Goal: Navigation & Orientation: Find specific page/section

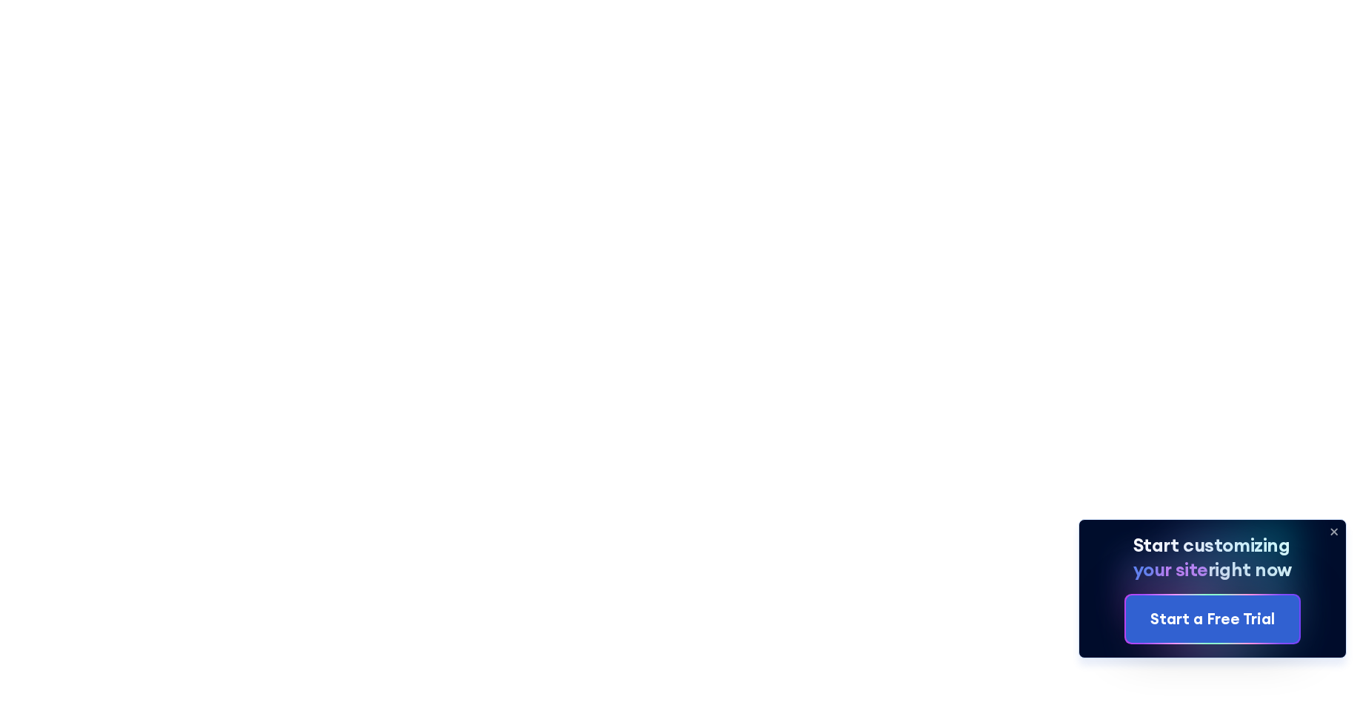
click at [1336, 531] on icon at bounding box center [1334, 532] width 24 height 24
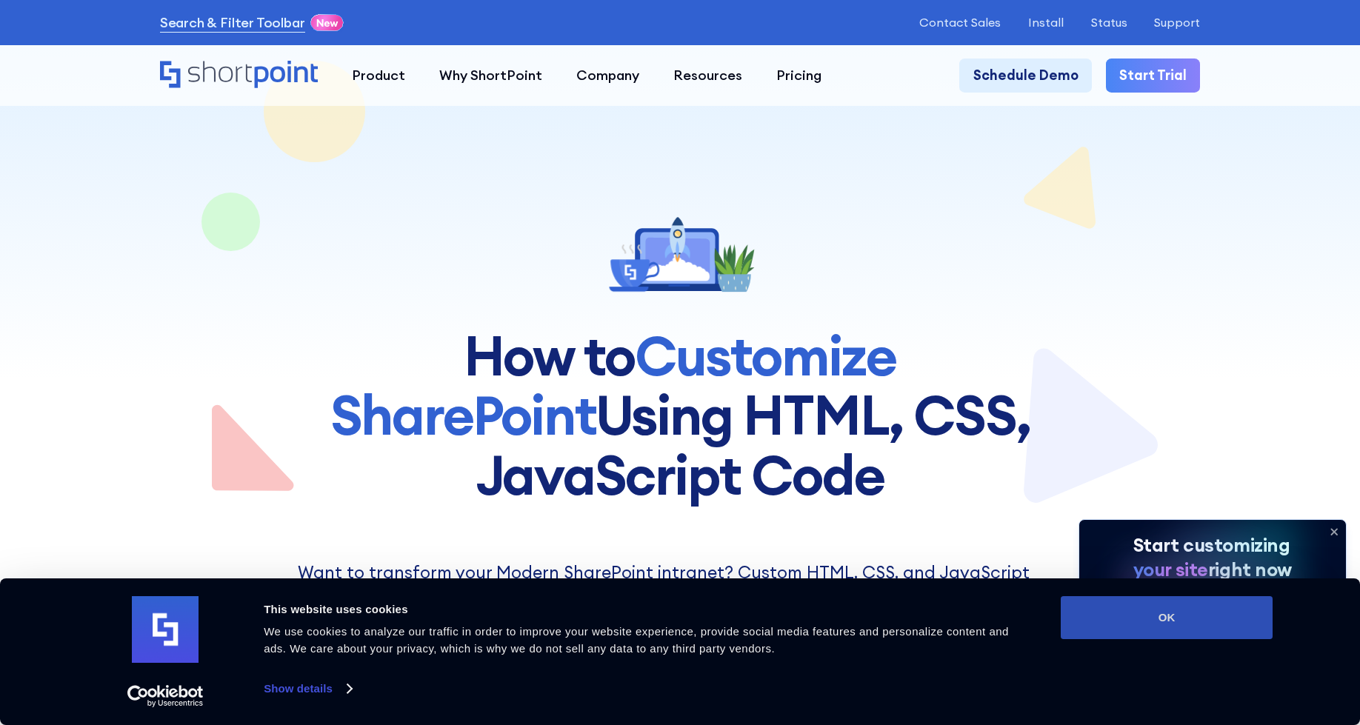
click at [1208, 627] on button "OK" at bounding box center [1167, 617] width 212 height 43
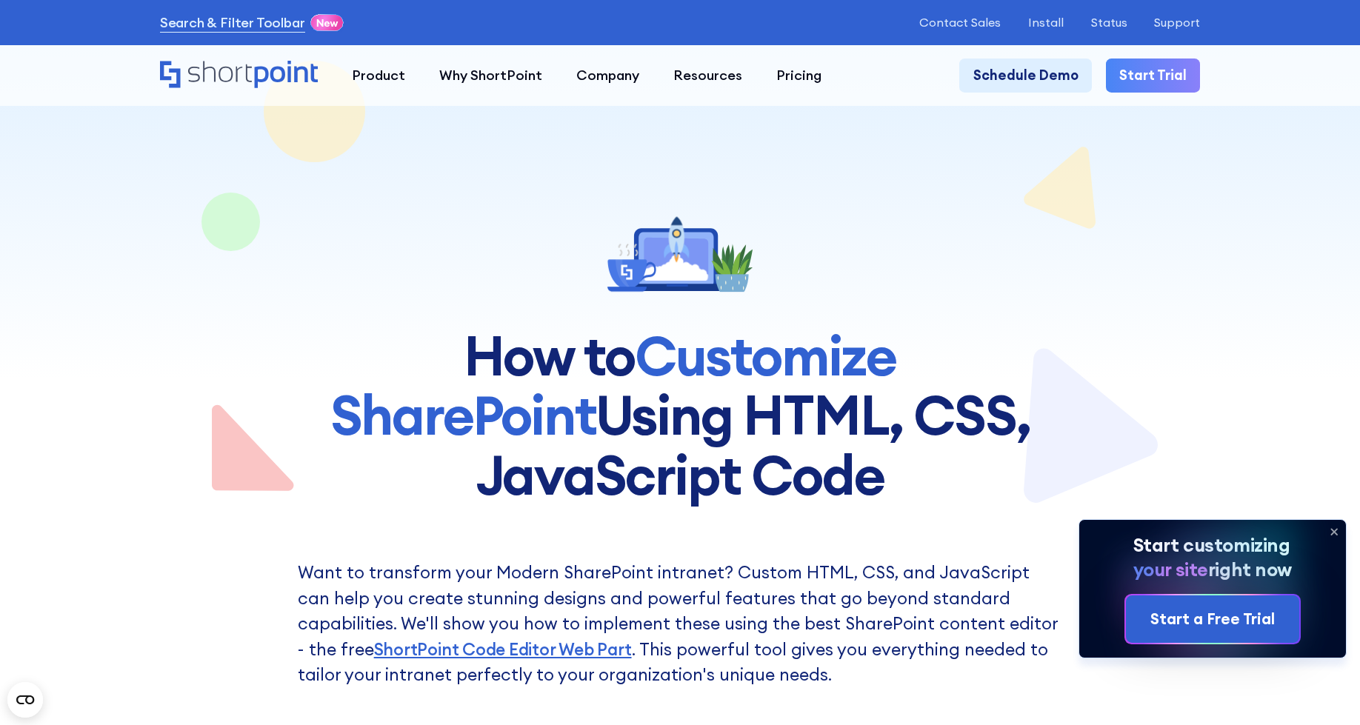
click at [1334, 529] on icon at bounding box center [1334, 532] width 24 height 24
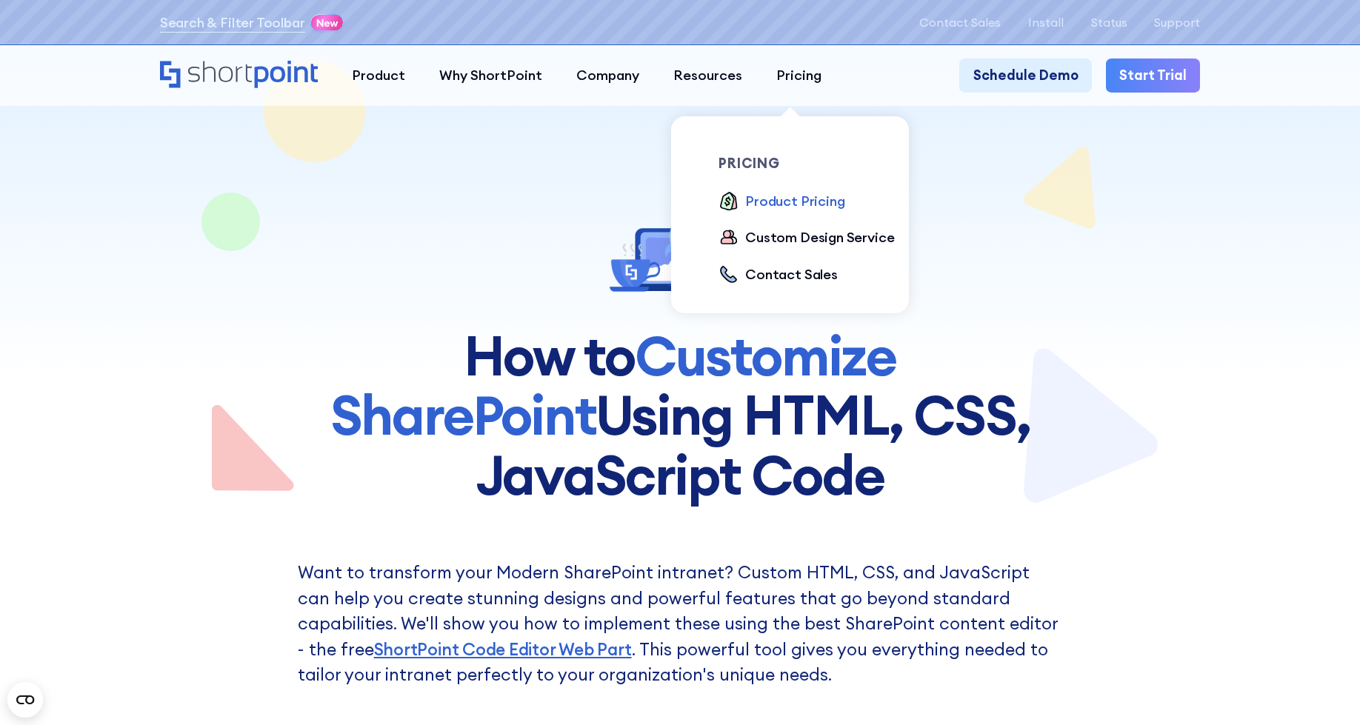
click at [793, 202] on div "Product Pricing" at bounding box center [794, 201] width 99 height 21
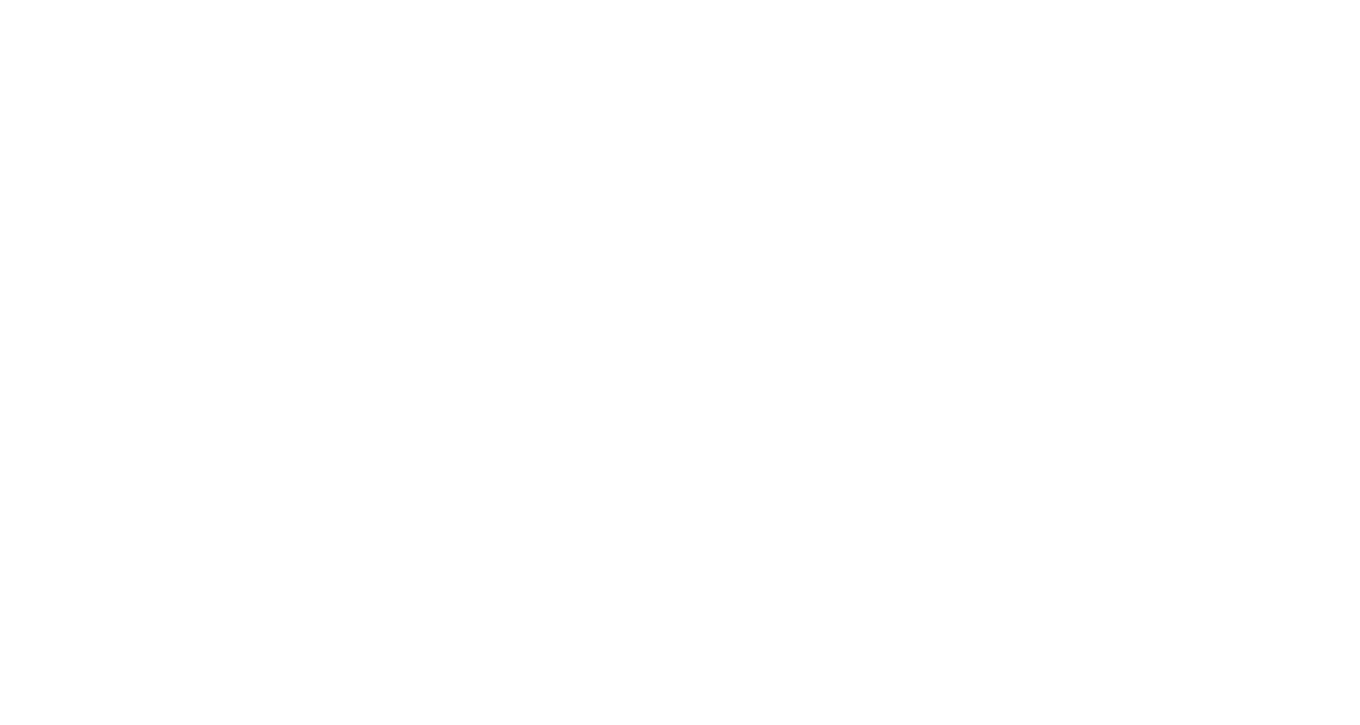
scroll to position [74, 0]
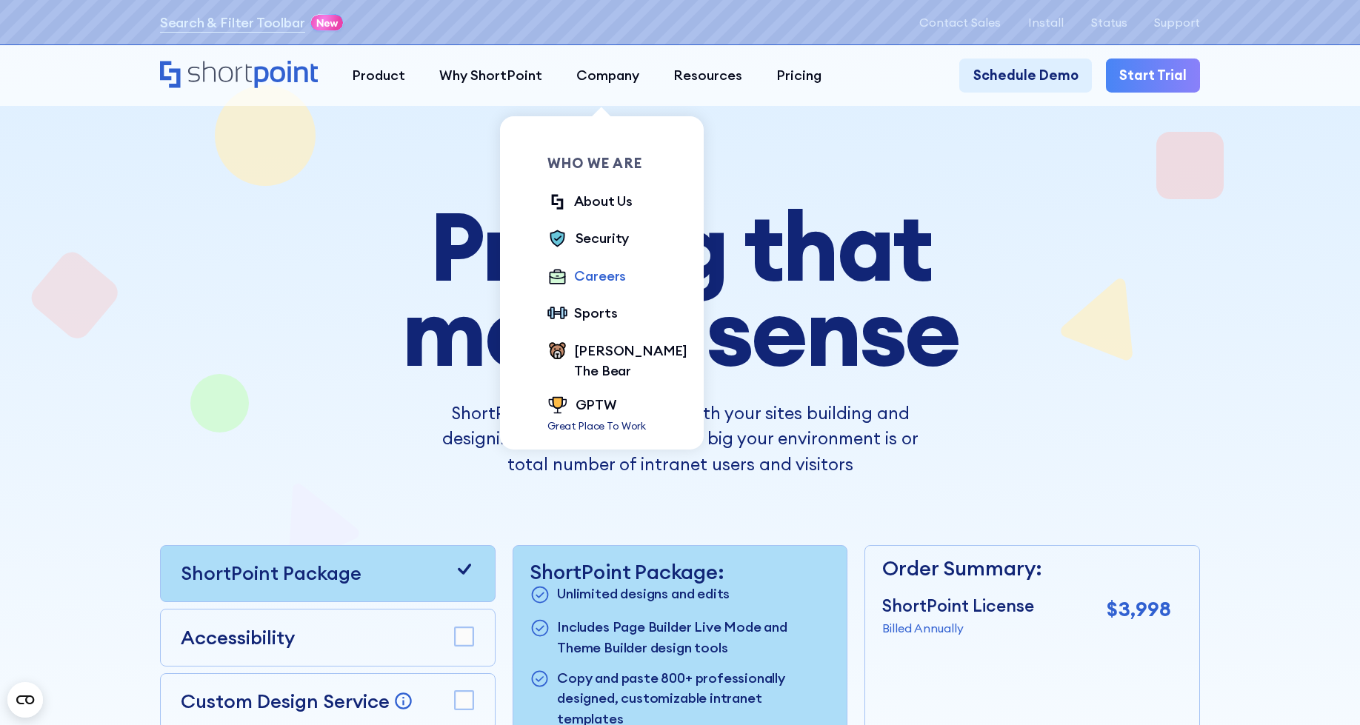
click at [584, 279] on div "Careers" at bounding box center [600, 276] width 52 height 21
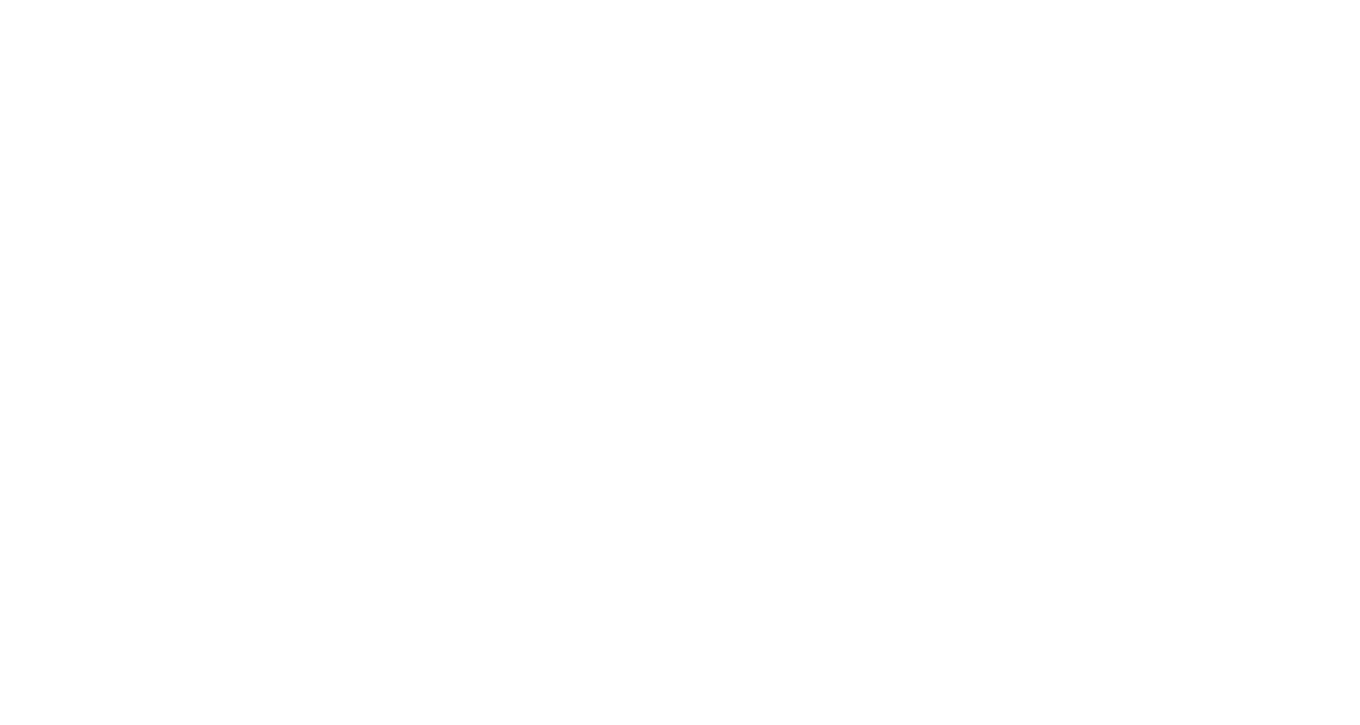
click at [634, 173] on div at bounding box center [679, 728] width 1223 height 1389
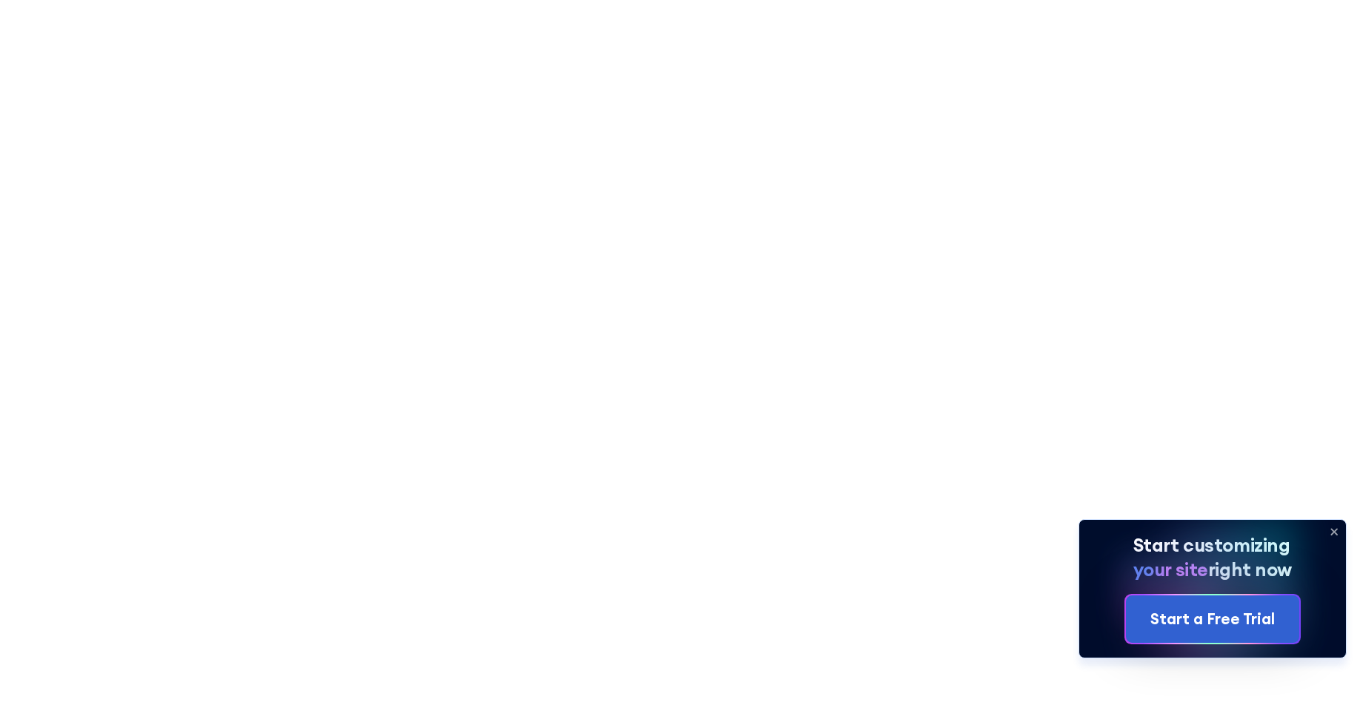
click at [1330, 531] on icon at bounding box center [1334, 532] width 24 height 24
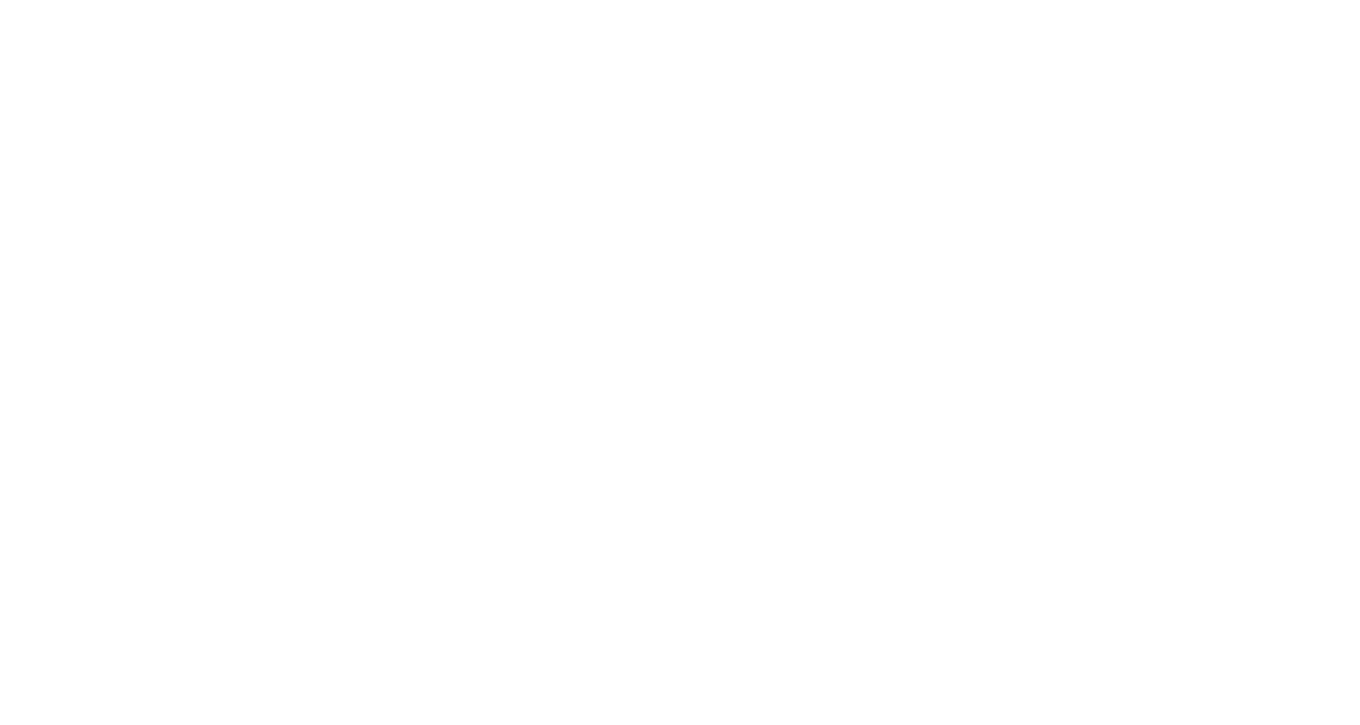
click at [540, 126] on div at bounding box center [680, 253] width 1041 height 506
